Goal: Task Accomplishment & Management: Manage account settings

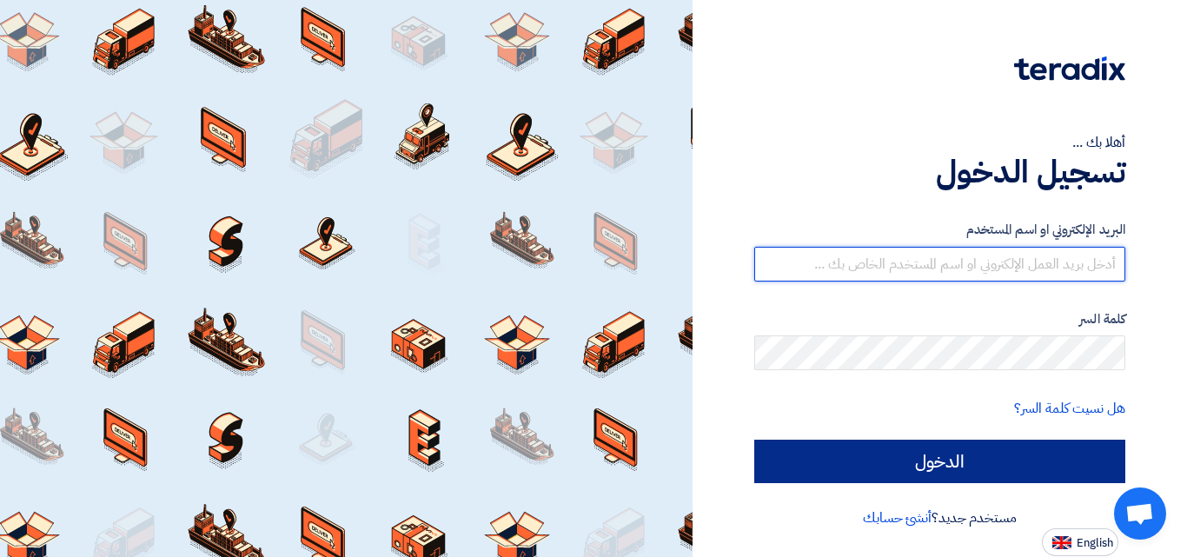
type input "[EMAIL_ADDRESS][DOMAIN_NAME]"
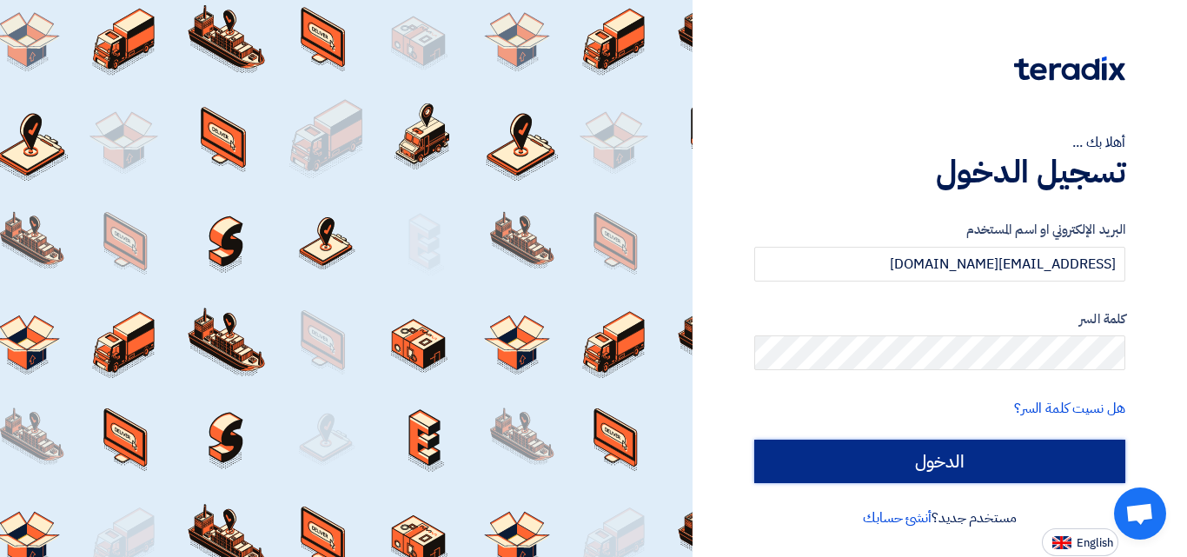
click at [1008, 449] on input "الدخول" at bounding box center [939, 461] width 371 height 43
type input "Sign in"
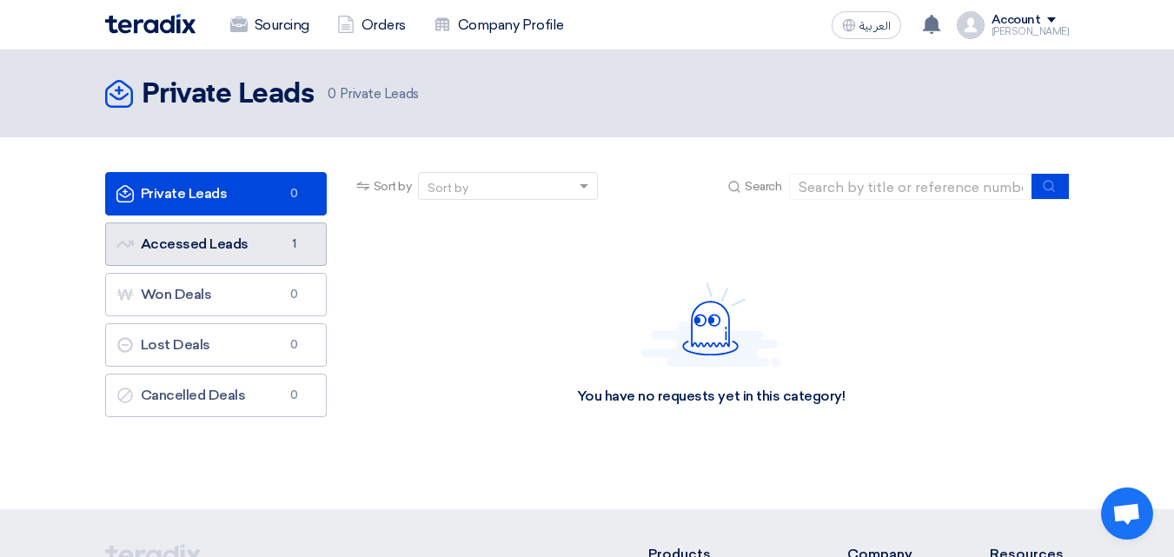
click at [300, 243] on span "1" at bounding box center [294, 244] width 21 height 17
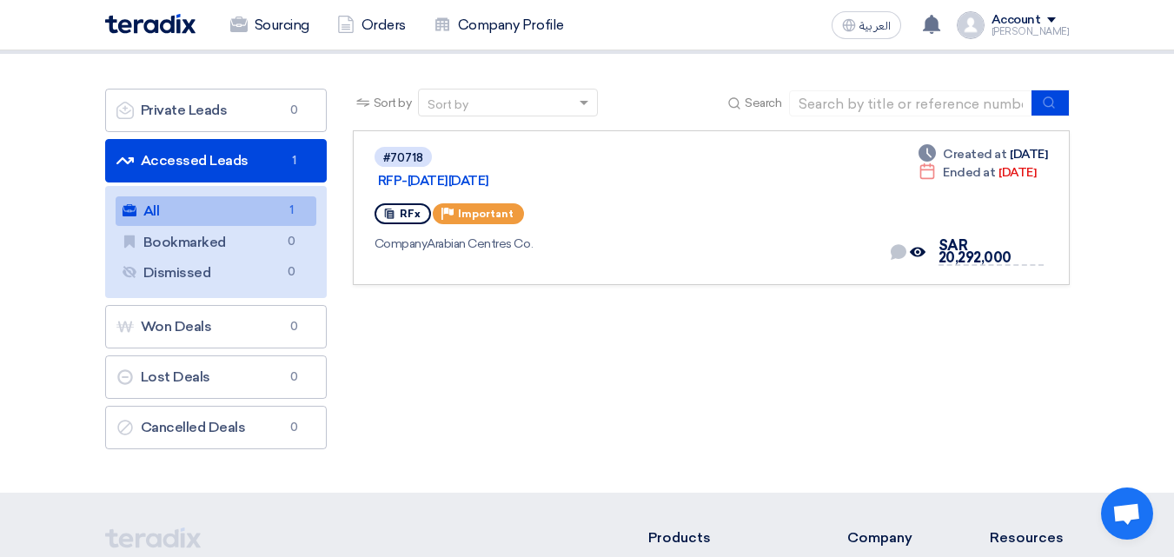
scroll to position [93, 0]
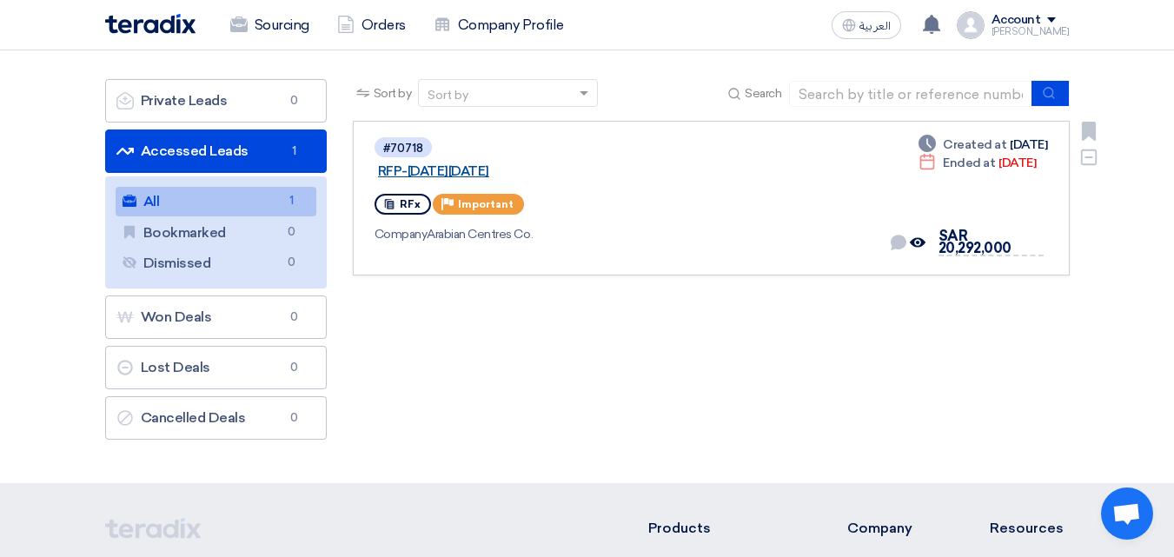
click at [543, 163] on link "RFP-[DATE][DATE]" at bounding box center [595, 171] width 435 height 16
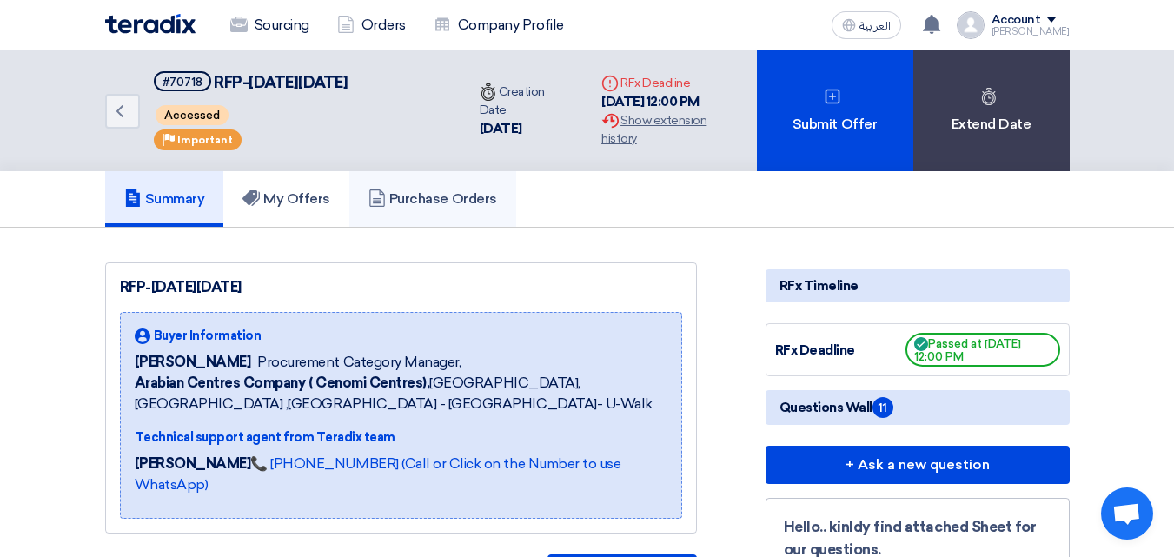
click at [451, 210] on link "Purchase Orders" at bounding box center [432, 199] width 167 height 56
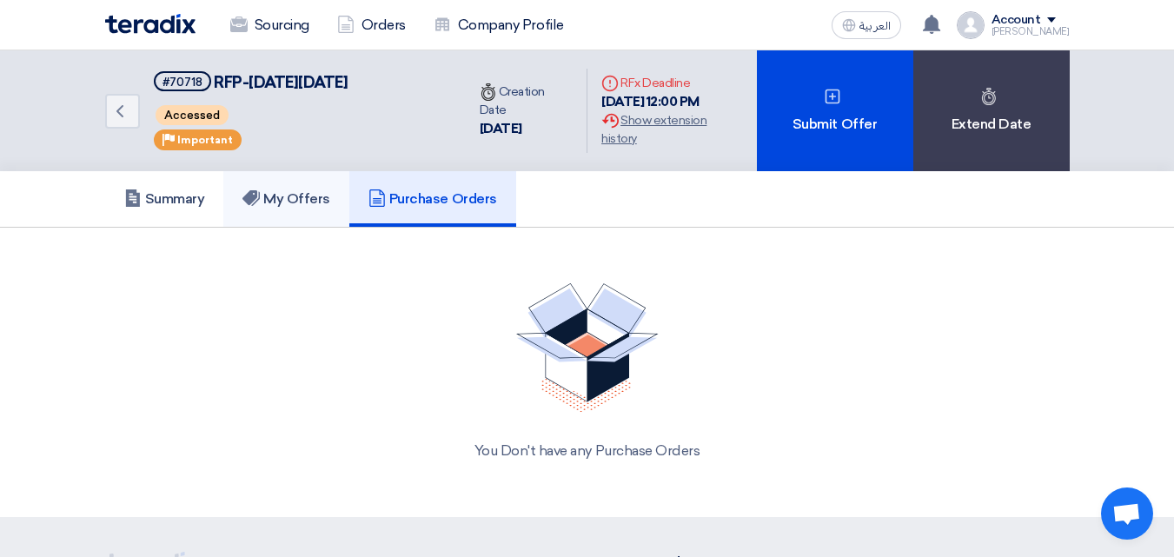
click at [324, 193] on h5 "My Offers" at bounding box center [286, 198] width 88 height 17
